Goal: Information Seeking & Learning: Learn about a topic

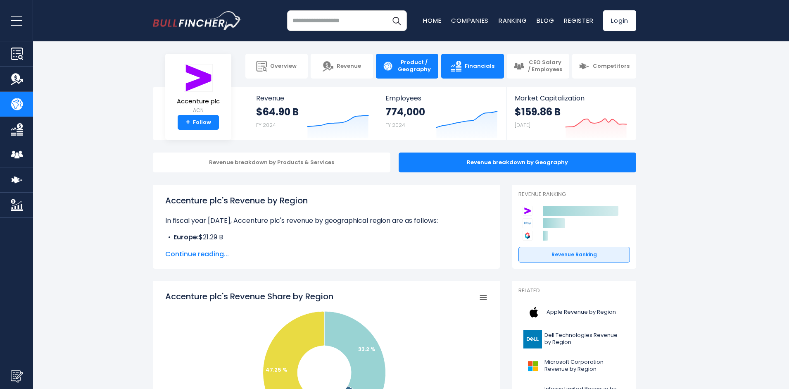
click at [453, 68] on link "Financials" at bounding box center [472, 66] width 62 height 25
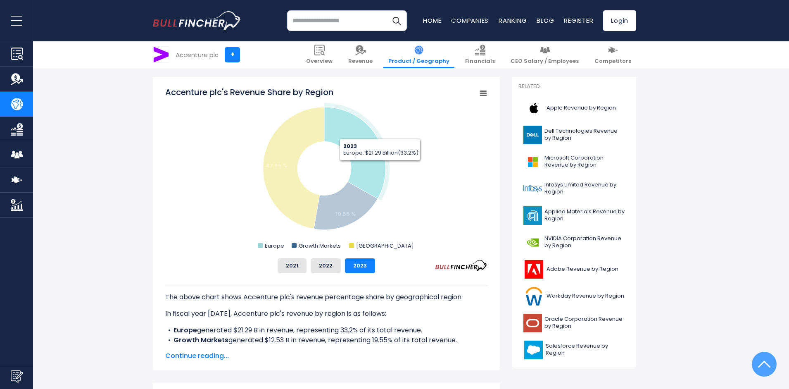
scroll to position [206, 0]
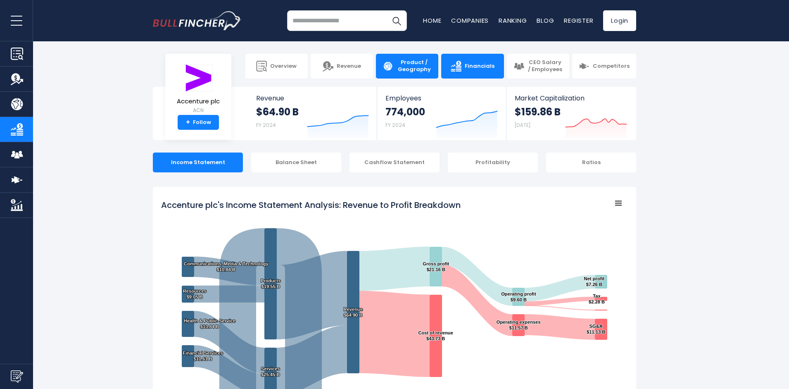
click at [418, 68] on span "Product / Geography" at bounding box center [413, 66] width 35 height 14
click at [404, 59] on link "Product / Geography" at bounding box center [407, 66] width 62 height 25
click at [408, 68] on span "Product / Geography" at bounding box center [413, 66] width 35 height 14
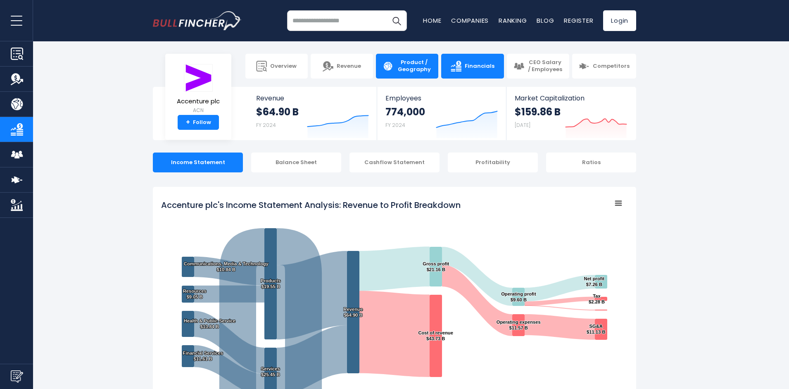
click at [408, 68] on span "Product / Geography" at bounding box center [413, 66] width 35 height 14
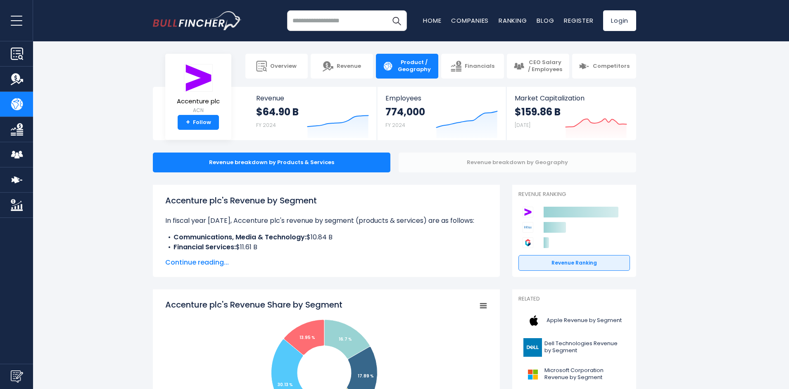
click at [476, 167] on div "Revenue breakdown by Geography" at bounding box center [517, 162] width 237 height 20
click at [495, 159] on div "Revenue breakdown by Geography" at bounding box center [517, 162] width 237 height 20
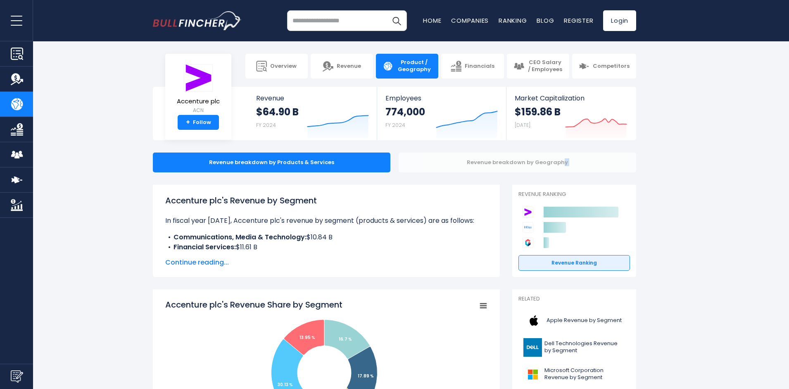
click at [495, 159] on div "Revenue breakdown by Geography" at bounding box center [517, 162] width 237 height 20
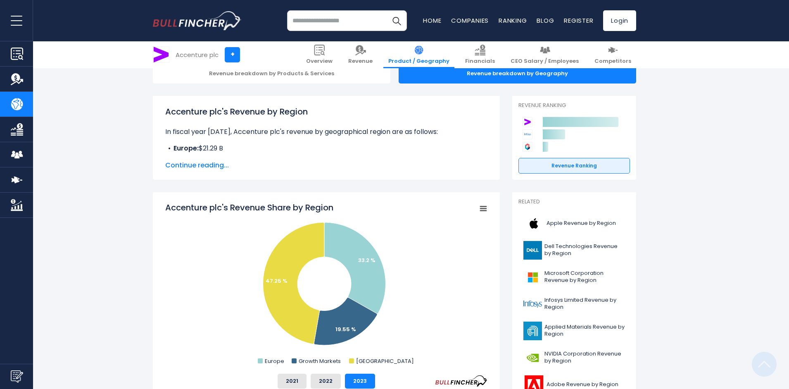
scroll to position [165, 0]
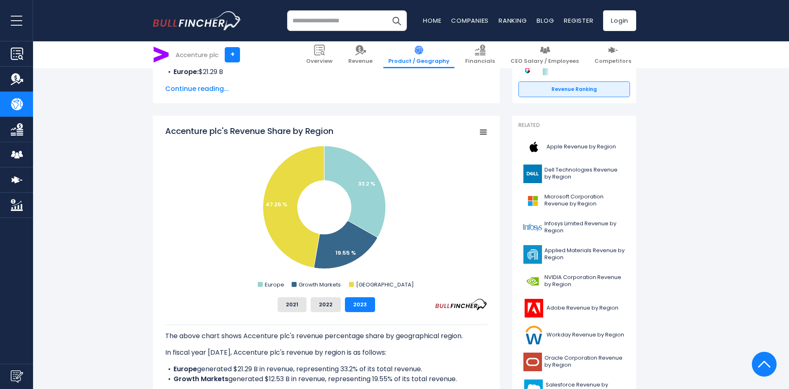
click at [307, 22] on input "search" at bounding box center [347, 20] width 120 height 21
type input "*"
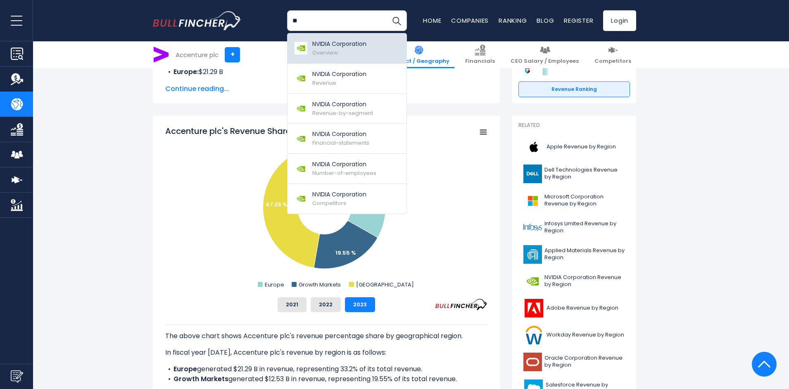
type input "**"
click at [353, 45] on p "NVIDIA Corporation" at bounding box center [339, 44] width 54 height 9
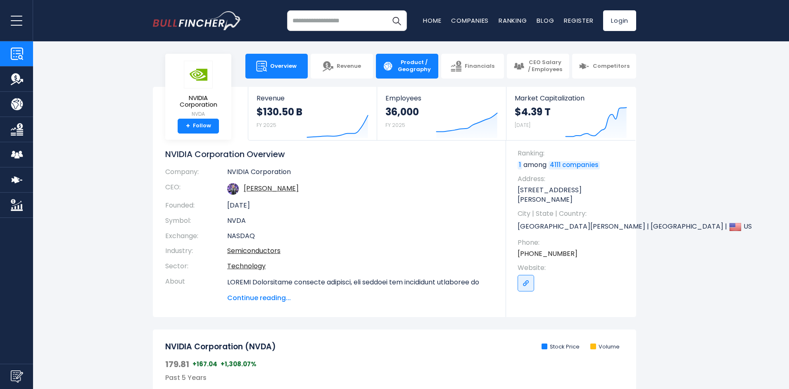
click at [420, 64] on span "Product / Geography" at bounding box center [413, 66] width 35 height 14
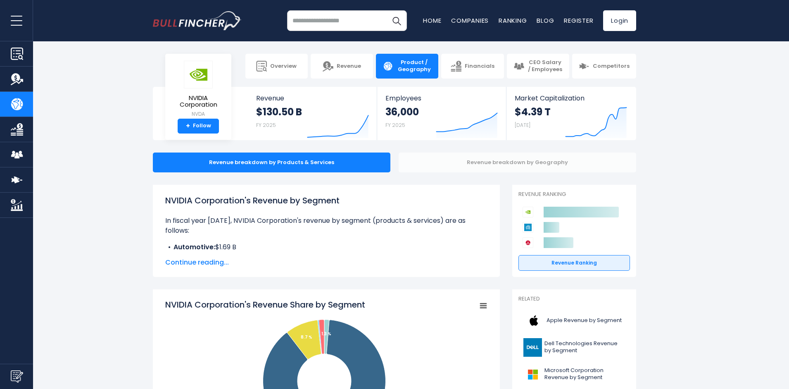
click at [446, 161] on div "Revenue breakdown by Geography" at bounding box center [517, 162] width 237 height 20
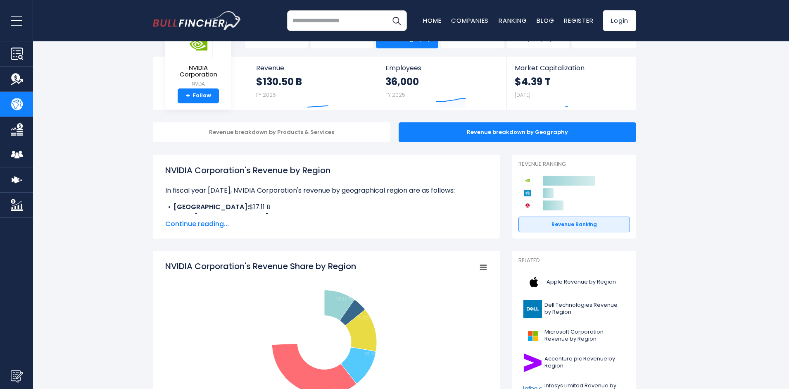
scroll to position [206, 0]
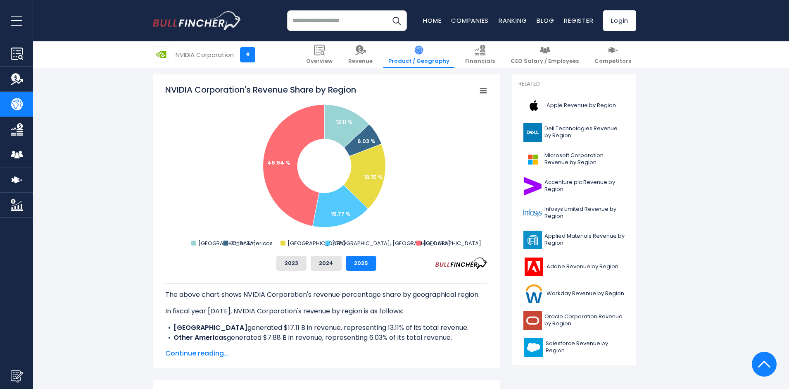
click at [340, 15] on input "search" at bounding box center [347, 20] width 120 height 21
type input "**********"
click at [386, 10] on button "Search" at bounding box center [396, 20] width 21 height 21
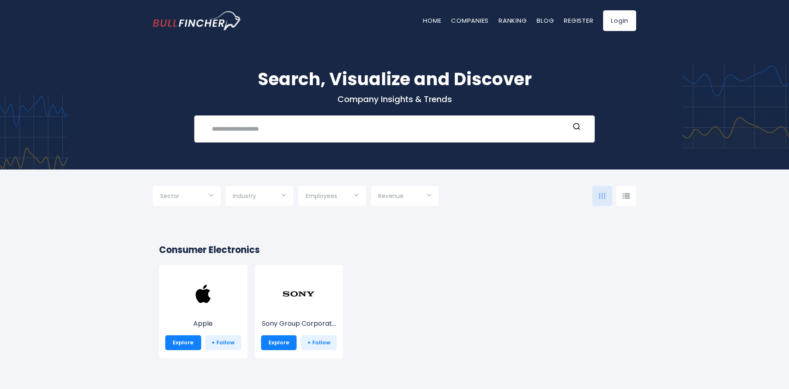
click at [358, 140] on div "Recent searches Trending searches Apple Overview" at bounding box center [394, 128] width 401 height 27
click at [337, 122] on input "text" at bounding box center [388, 128] width 363 height 15
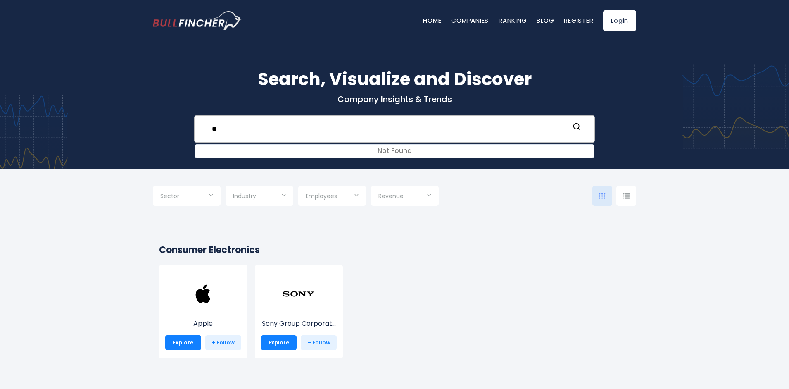
type input "*"
click at [298, 130] on input "**********" at bounding box center [388, 128] width 363 height 15
click at [230, 129] on input "**********" at bounding box center [388, 128] width 363 height 15
click at [272, 126] on input "**********" at bounding box center [388, 128] width 363 height 15
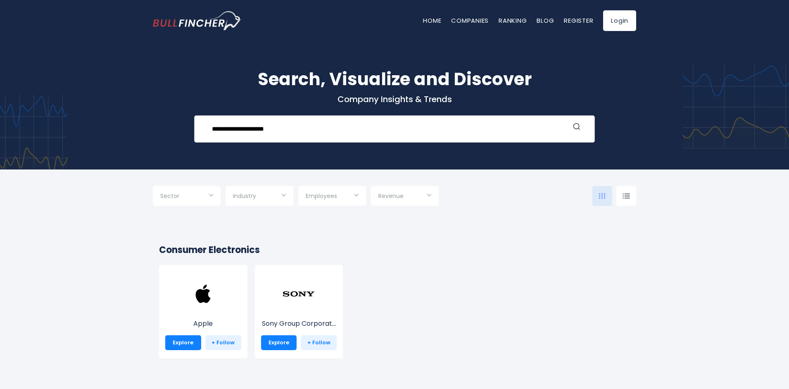
type input "**********"
click at [575, 127] on icon "Search" at bounding box center [576, 126] width 8 height 8
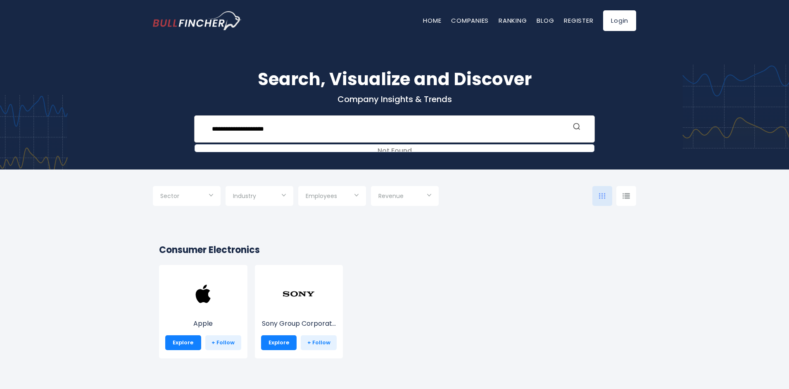
click at [575, 127] on icon "Search" at bounding box center [576, 126] width 8 height 8
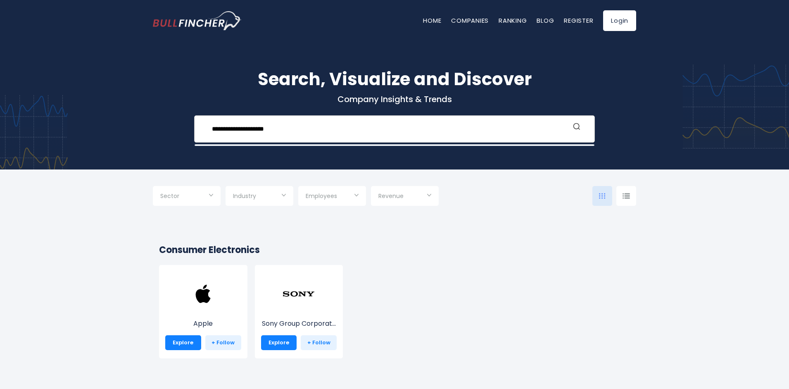
click at [575, 127] on icon "Search" at bounding box center [576, 126] width 8 height 8
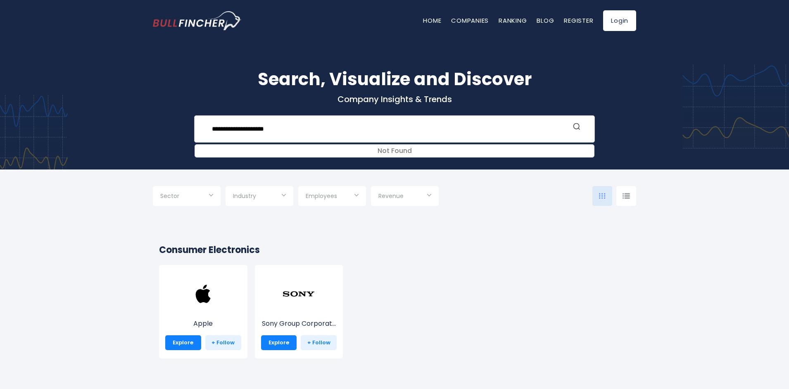
click at [575, 127] on icon "Search" at bounding box center [576, 126] width 8 height 8
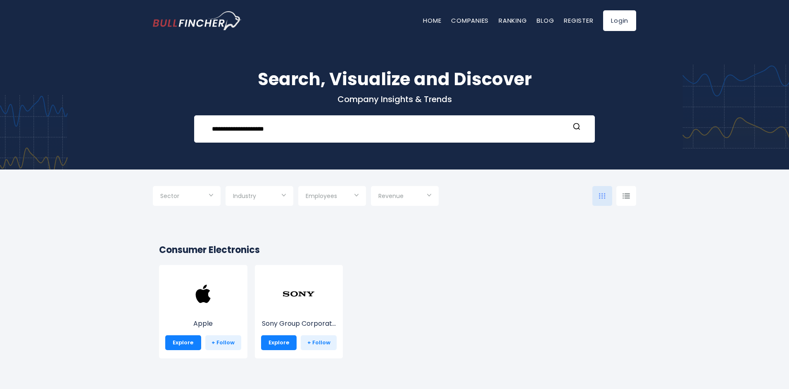
drag, startPoint x: 239, startPoint y: 119, endPoint x: -73, endPoint y: 119, distance: 312.2
click at [0, 119] on html "Home Companies Ranking Blog Register Login Home Companies Ranking" at bounding box center [394, 194] width 789 height 389
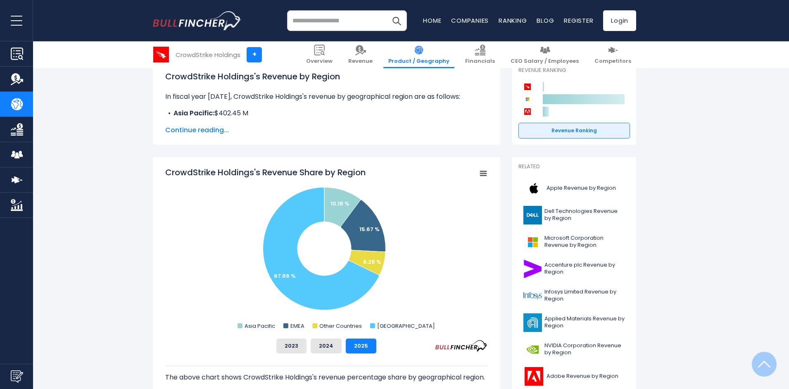
scroll to position [206, 0]
